Goal: Task Accomplishment & Management: Manage account settings

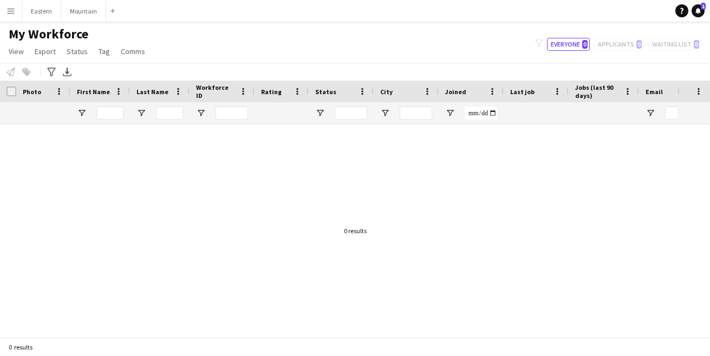
type input "**********"
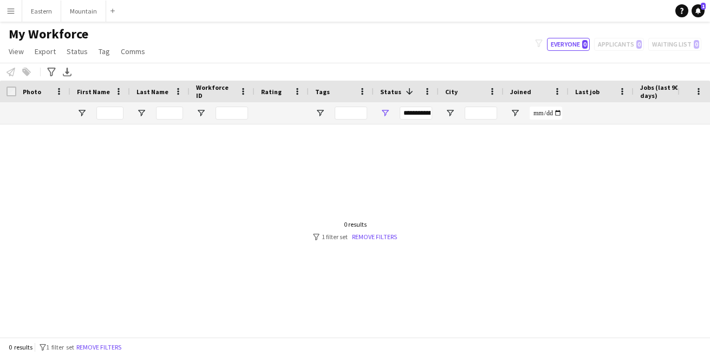
click at [9, 8] on app-icon "Menu" at bounding box center [10, 10] width 9 height 9
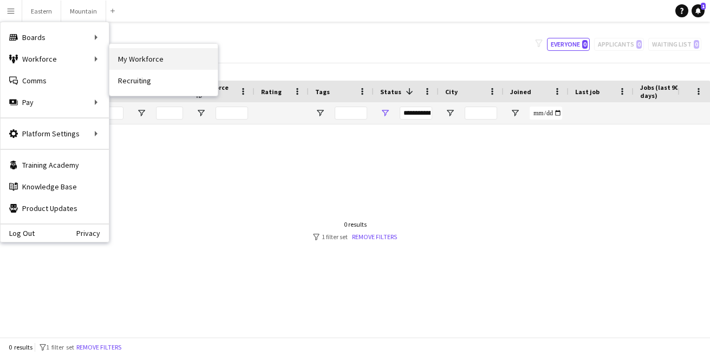
click at [136, 56] on link "My Workforce" at bounding box center [163, 59] width 108 height 22
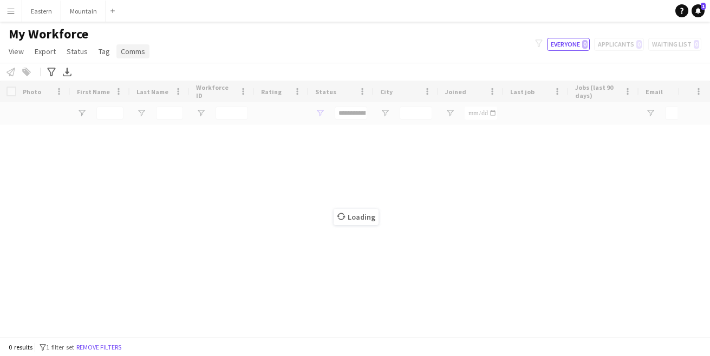
type input "**********"
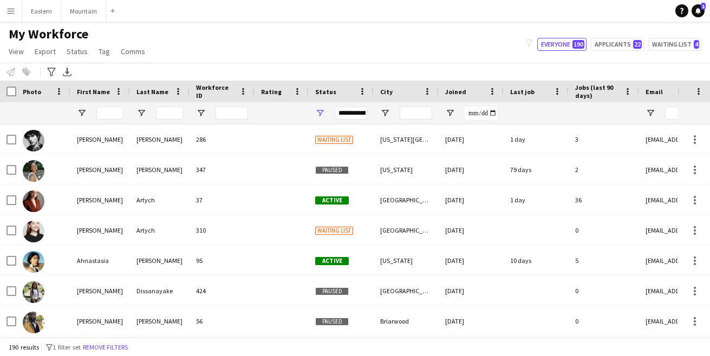
click at [331, 91] on span "Status" at bounding box center [325, 92] width 21 height 8
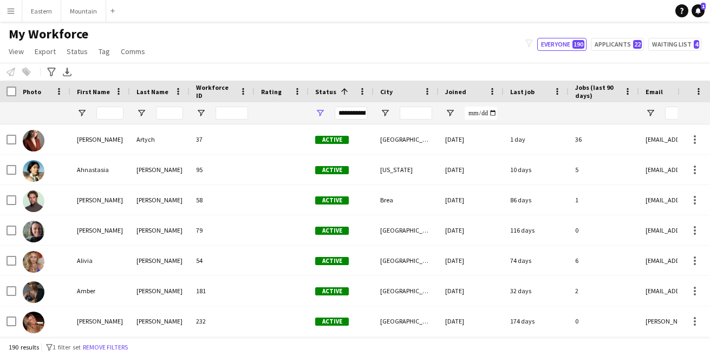
click at [331, 91] on span "Status" at bounding box center [325, 92] width 21 height 8
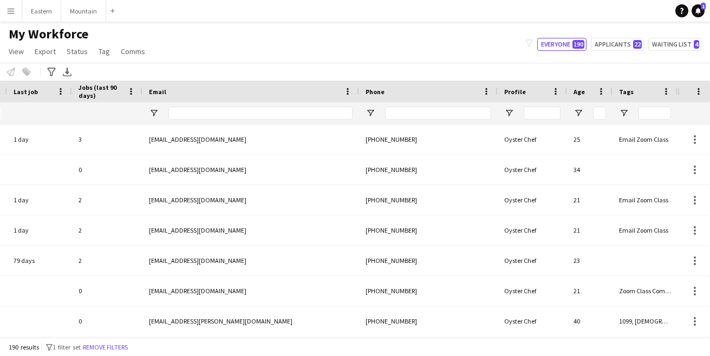
scroll to position [0, 496]
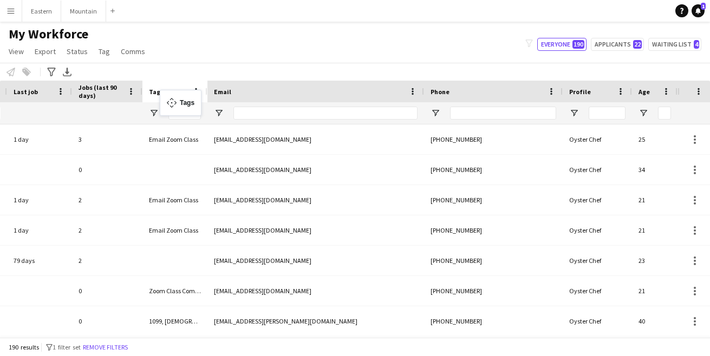
drag, startPoint x: 631, startPoint y: 91, endPoint x: 165, endPoint y: 96, distance: 466.0
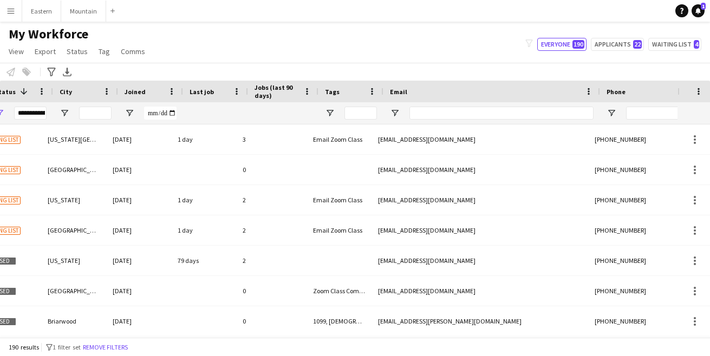
scroll to position [0, 0]
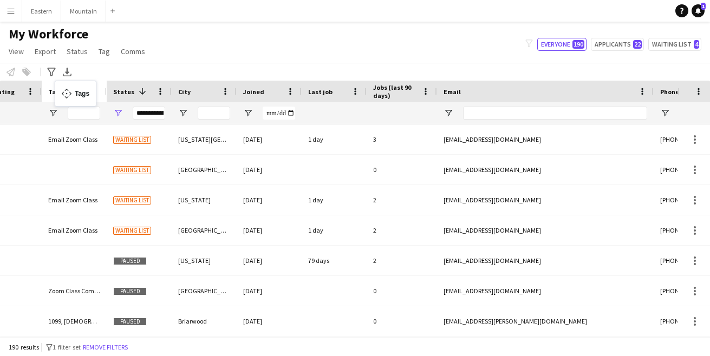
drag, startPoint x: 390, startPoint y: 87, endPoint x: 61, endPoint y: 87, distance: 329.6
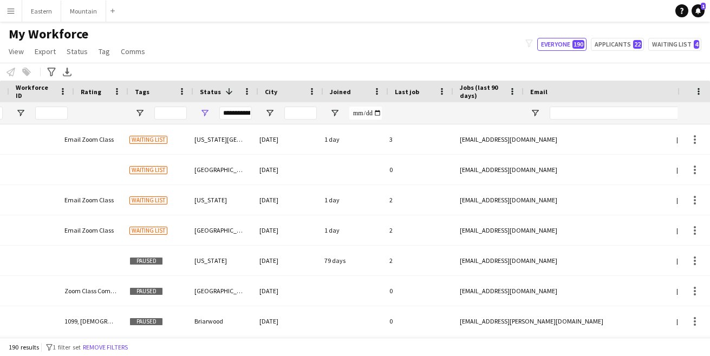
scroll to position [0, 191]
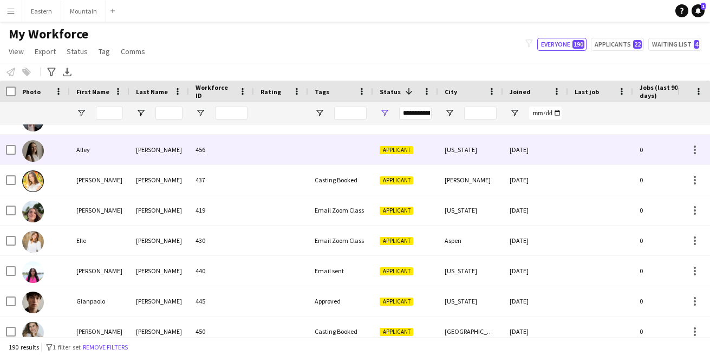
click at [266, 154] on div at bounding box center [281, 150] width 54 height 30
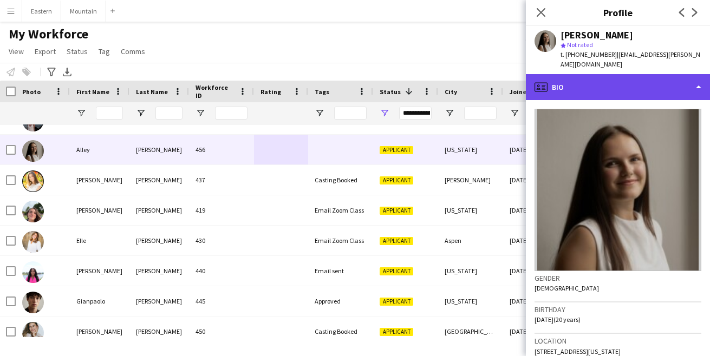
click at [612, 75] on div "profile Bio" at bounding box center [618, 87] width 184 height 26
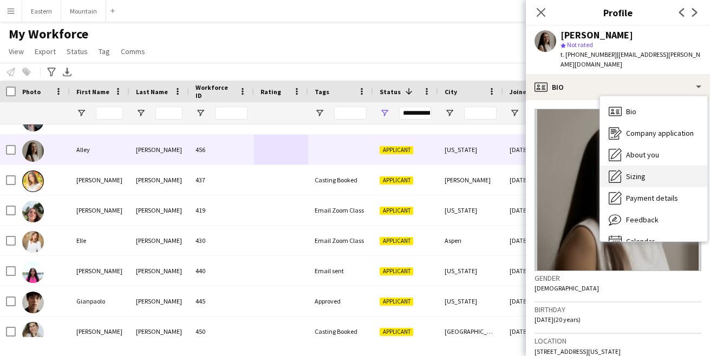
click at [627, 172] on span "Sizing" at bounding box center [635, 177] width 19 height 10
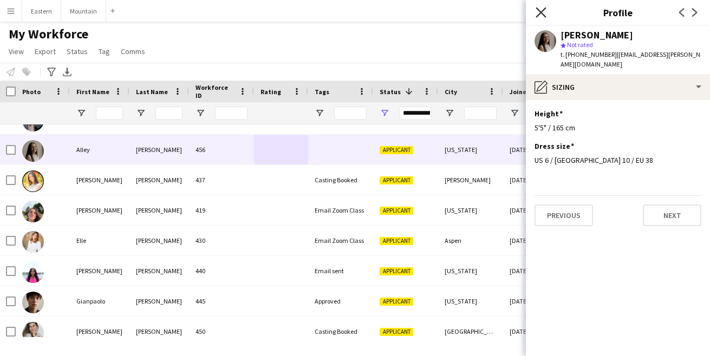
click at [543, 11] on icon "Close pop-in" at bounding box center [540, 12] width 10 height 10
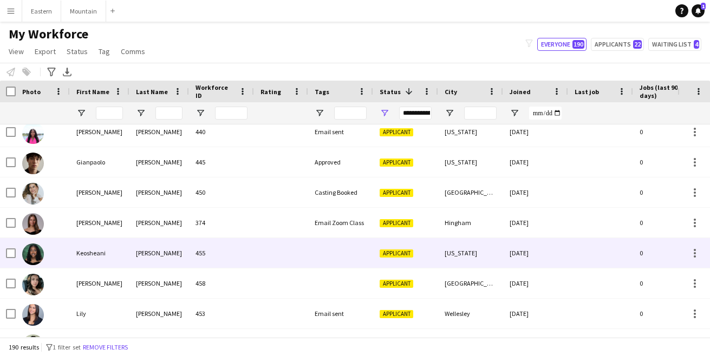
click at [343, 256] on div at bounding box center [340, 253] width 65 height 30
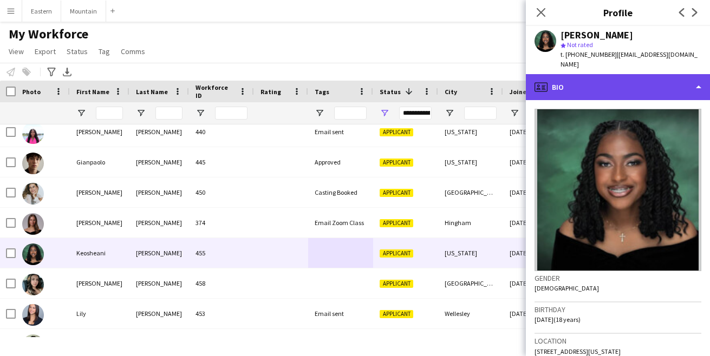
click at [599, 80] on div "profile Bio" at bounding box center [618, 87] width 184 height 26
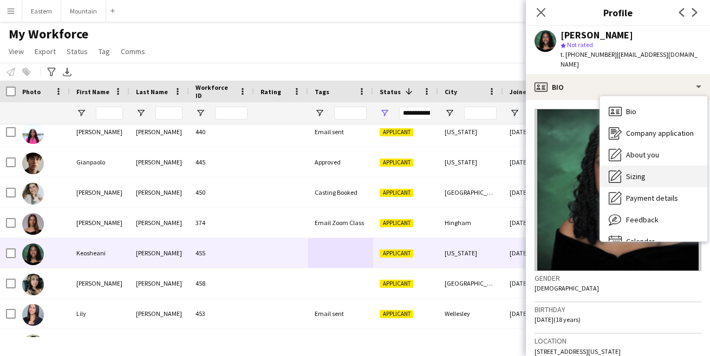
click at [638, 172] on span "Sizing" at bounding box center [635, 177] width 19 height 10
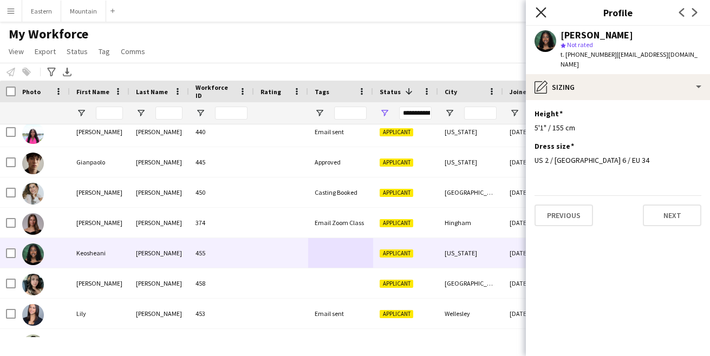
click at [537, 10] on icon at bounding box center [540, 12] width 10 height 10
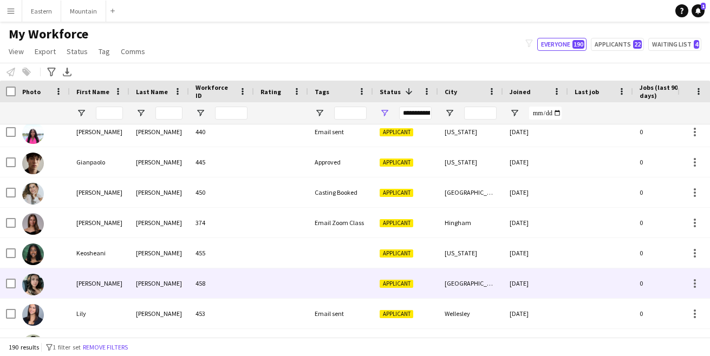
click at [340, 295] on div at bounding box center [340, 283] width 65 height 30
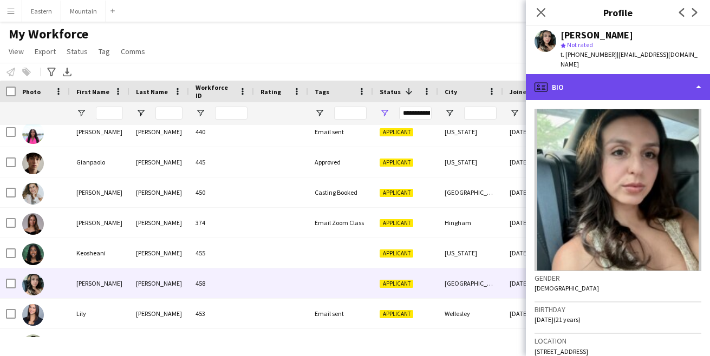
click at [591, 75] on div "profile Bio" at bounding box center [618, 87] width 184 height 26
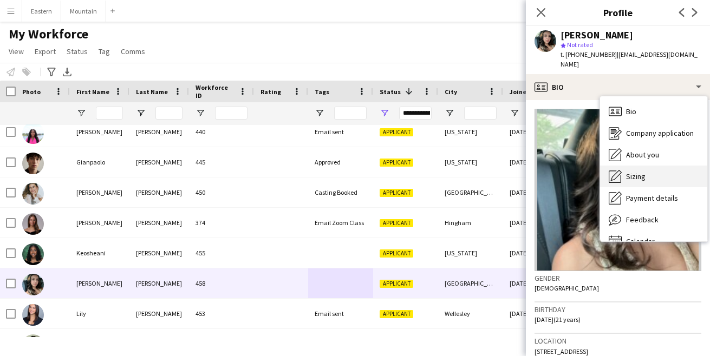
click at [641, 172] on span "Sizing" at bounding box center [635, 177] width 19 height 10
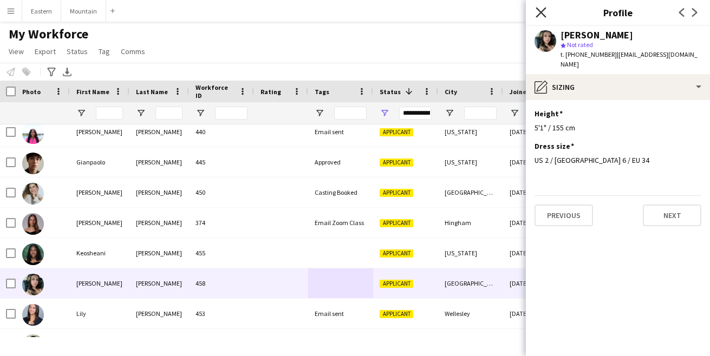
click at [543, 12] on icon "Close pop-in" at bounding box center [540, 12] width 10 height 10
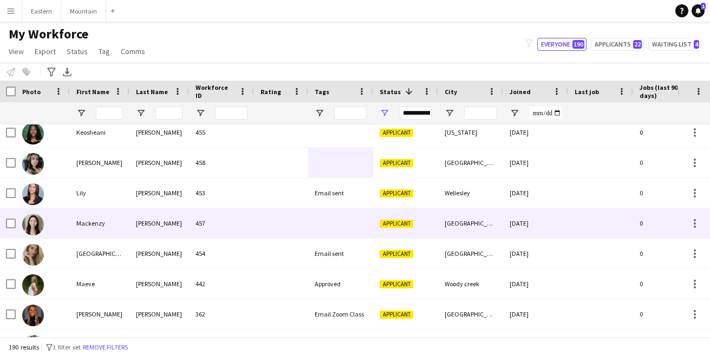
click at [338, 226] on div at bounding box center [340, 223] width 65 height 30
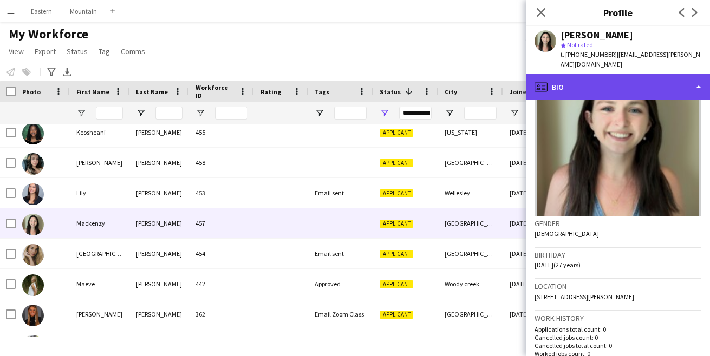
click at [594, 77] on div "profile Bio" at bounding box center [618, 87] width 184 height 26
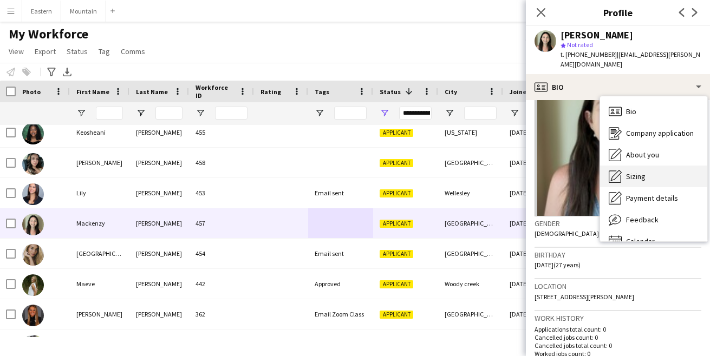
click at [638, 172] on span "Sizing" at bounding box center [635, 177] width 19 height 10
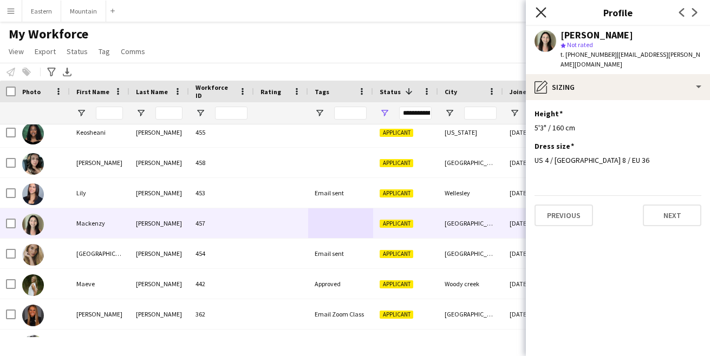
click at [540, 13] on icon at bounding box center [540, 12] width 10 height 10
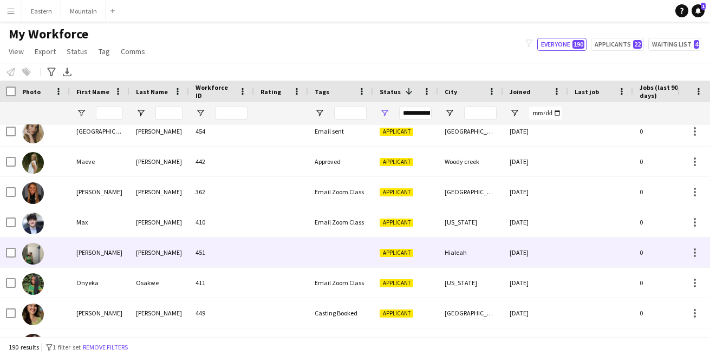
click at [346, 252] on div at bounding box center [340, 253] width 65 height 30
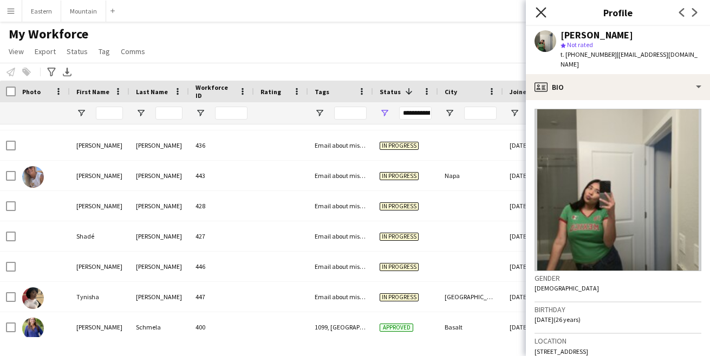
click at [538, 11] on icon "Close pop-in" at bounding box center [540, 12] width 10 height 10
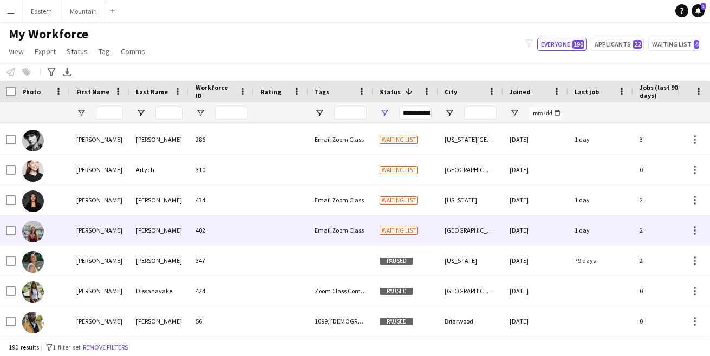
click at [263, 227] on div at bounding box center [281, 230] width 54 height 30
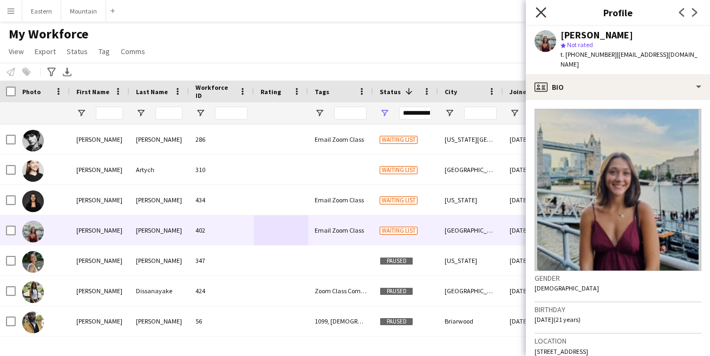
click at [537, 12] on icon "Close pop-in" at bounding box center [540, 12] width 10 height 10
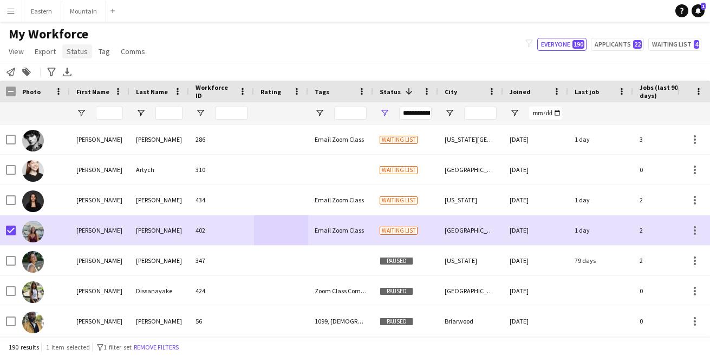
click at [82, 52] on span "Status" at bounding box center [77, 52] width 21 height 10
click at [84, 80] on link "Edit" at bounding box center [100, 74] width 76 height 23
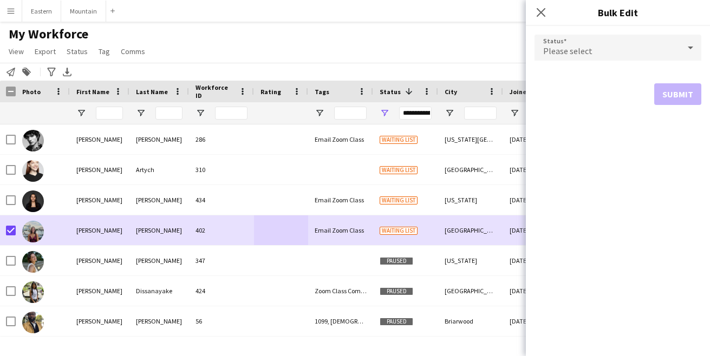
click at [561, 48] on span "Please select" at bounding box center [567, 50] width 49 height 11
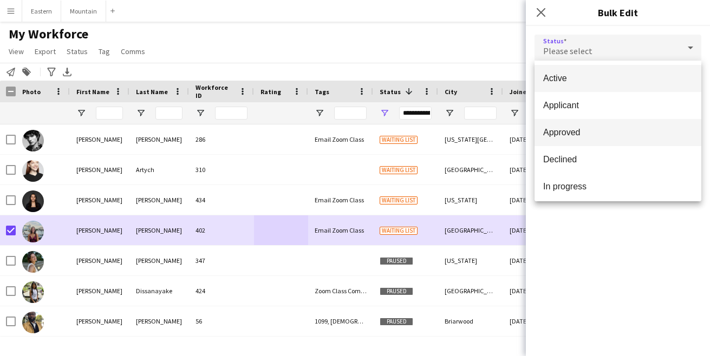
click at [569, 128] on span "Approved" at bounding box center [617, 132] width 149 height 10
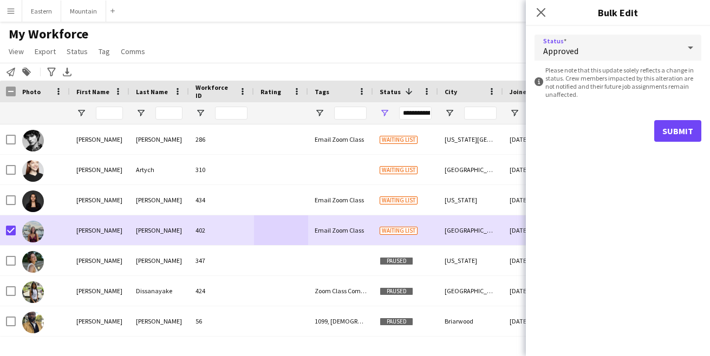
click at [671, 127] on button "Submit" at bounding box center [677, 131] width 47 height 22
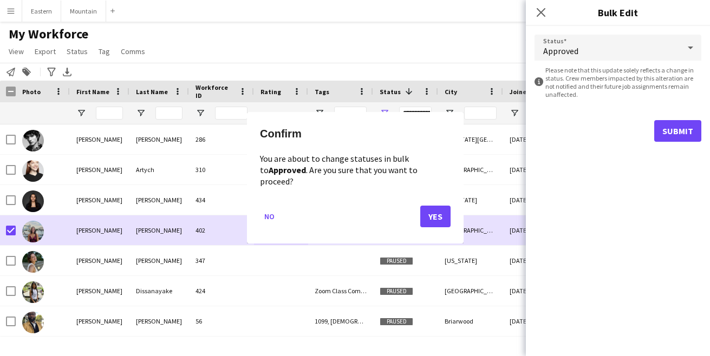
click at [438, 208] on button "Yes" at bounding box center [435, 217] width 30 height 22
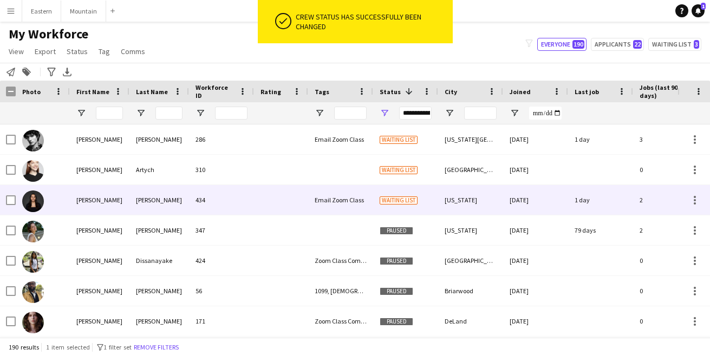
click at [245, 206] on div "434" at bounding box center [221, 200] width 65 height 30
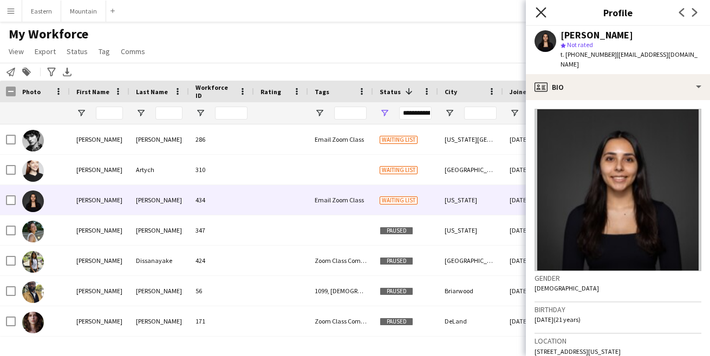
click at [540, 10] on icon "Close pop-in" at bounding box center [540, 12] width 10 height 10
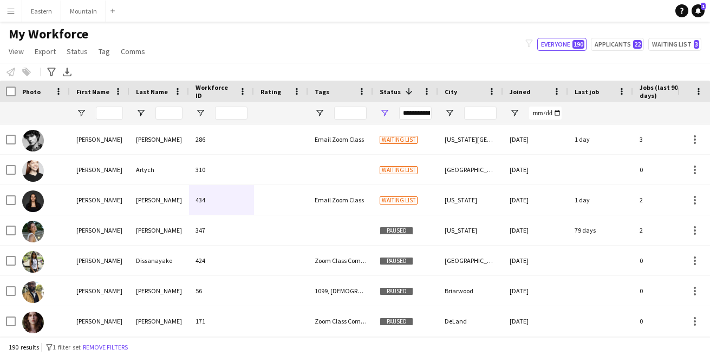
scroll to position [0, 0]
